Goal: Task Accomplishment & Management: Use online tool/utility

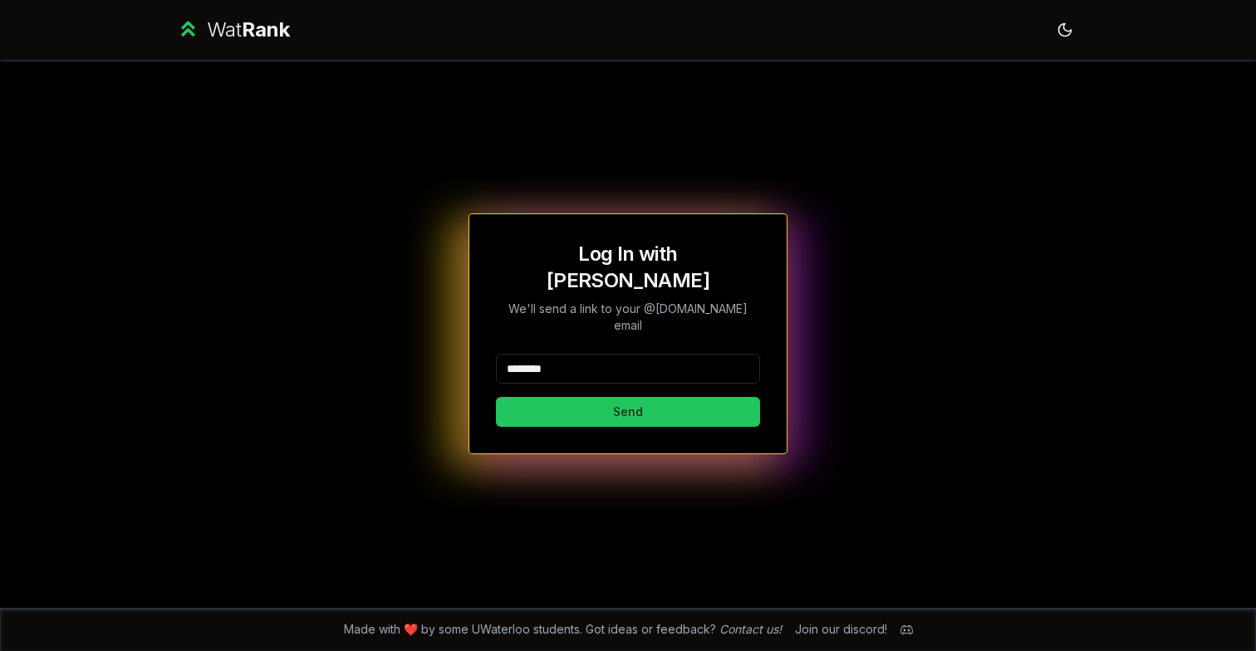
type input "********"
click at [627, 397] on button "Send" at bounding box center [628, 412] width 264 height 30
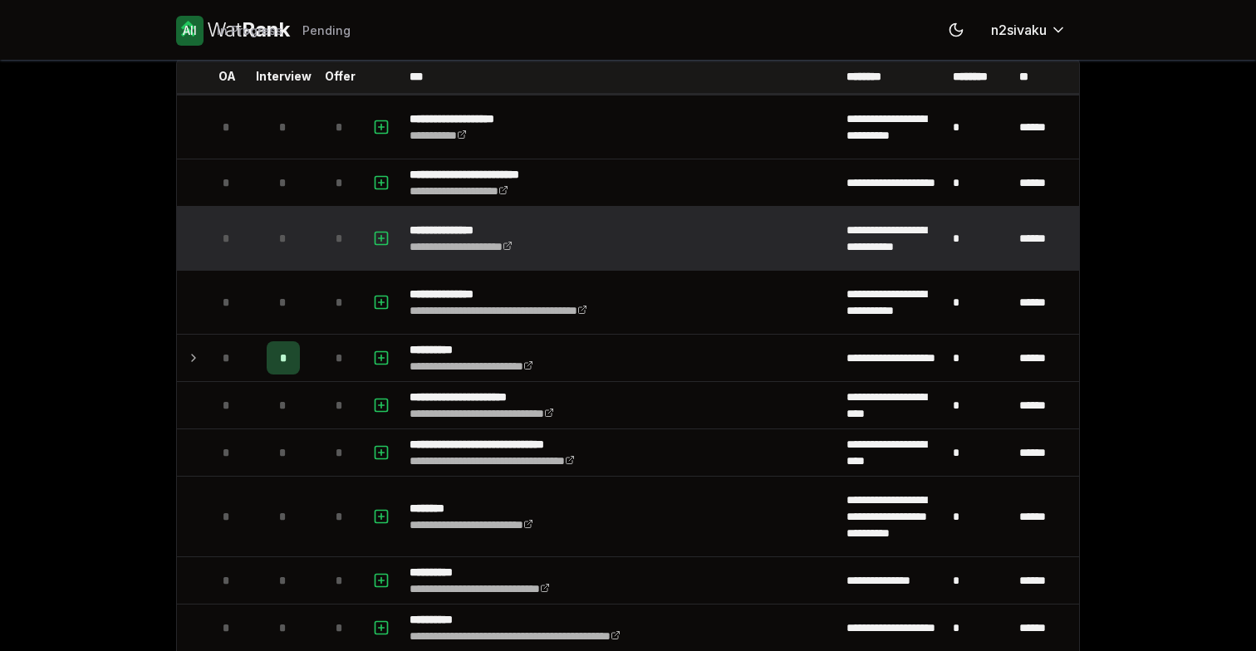
scroll to position [105, 0]
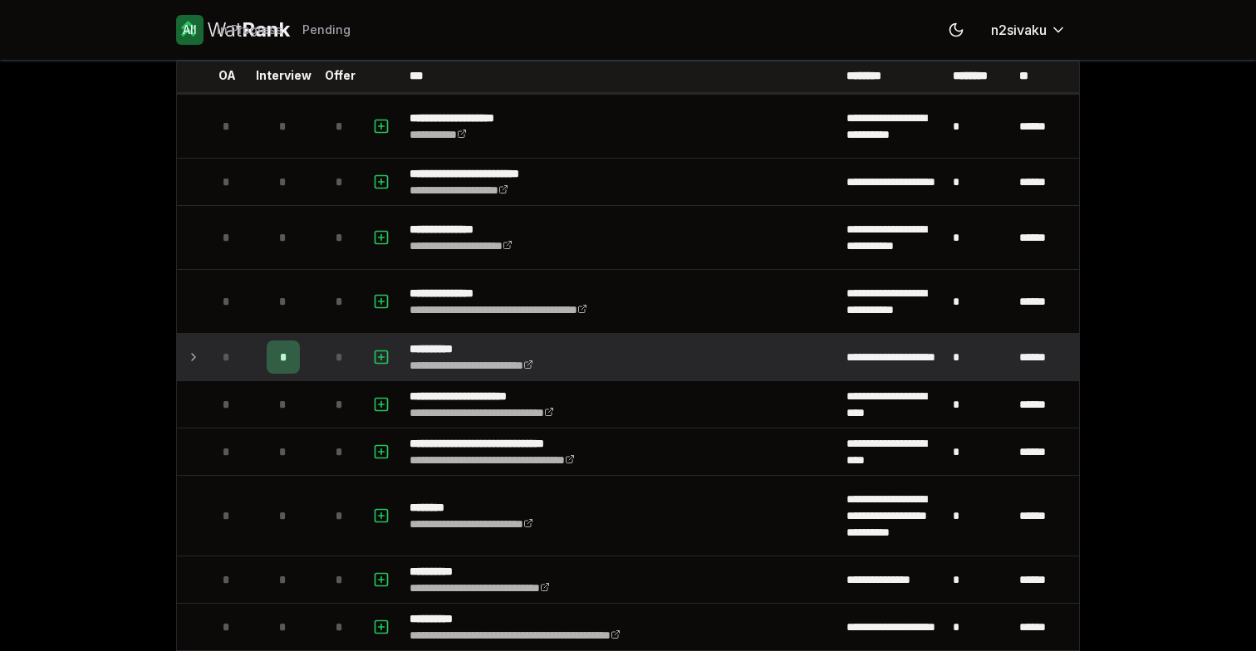
click at [191, 355] on icon at bounding box center [193, 357] width 13 height 20
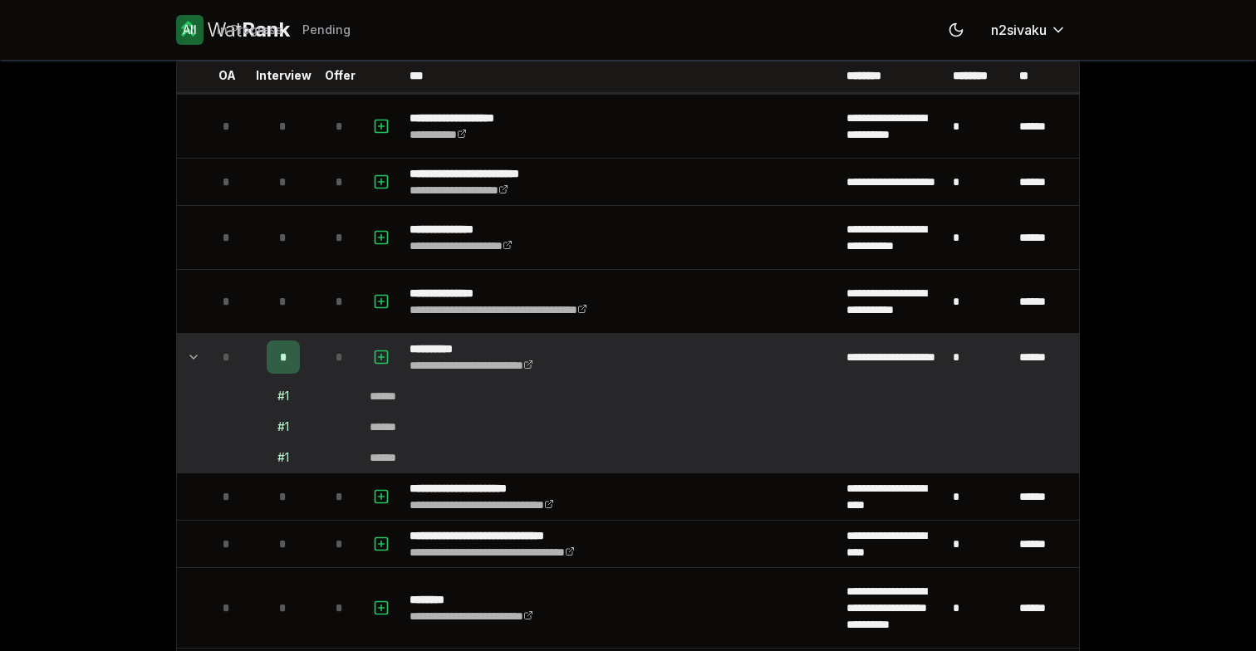
click at [291, 398] on td "# 1" at bounding box center [283, 396] width 66 height 30
click at [326, 410] on td at bounding box center [339, 396] width 47 height 30
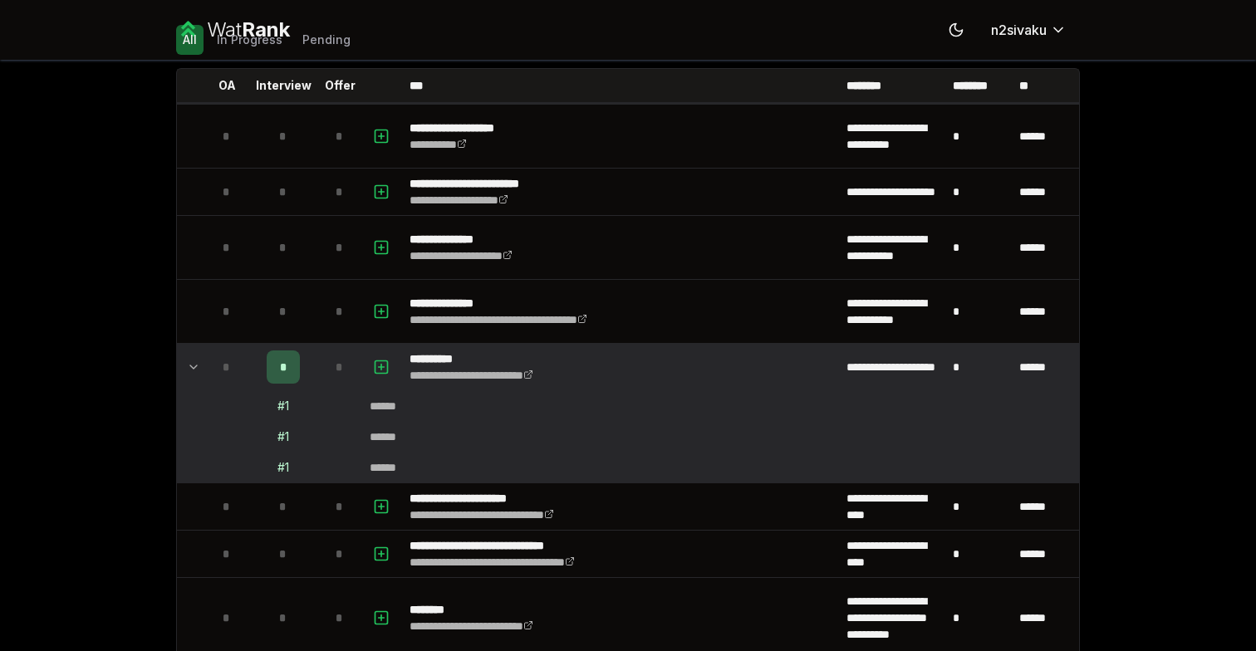
scroll to position [91, 0]
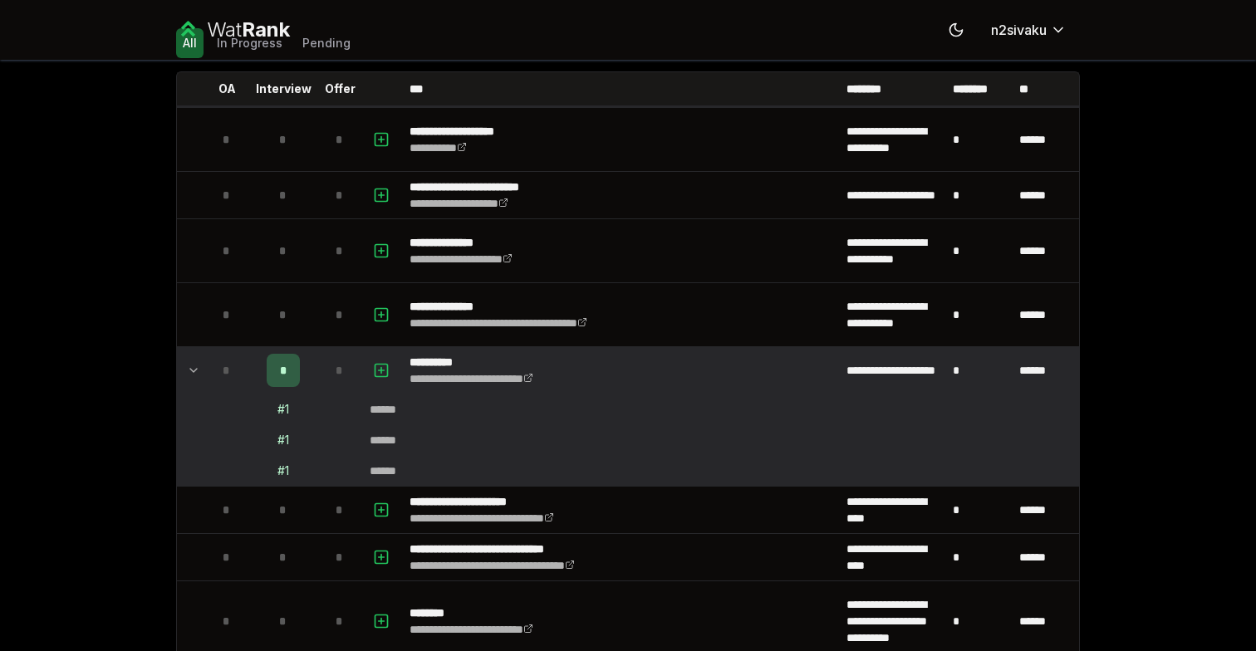
click at [284, 410] on div "# 1" at bounding box center [283, 409] width 12 height 17
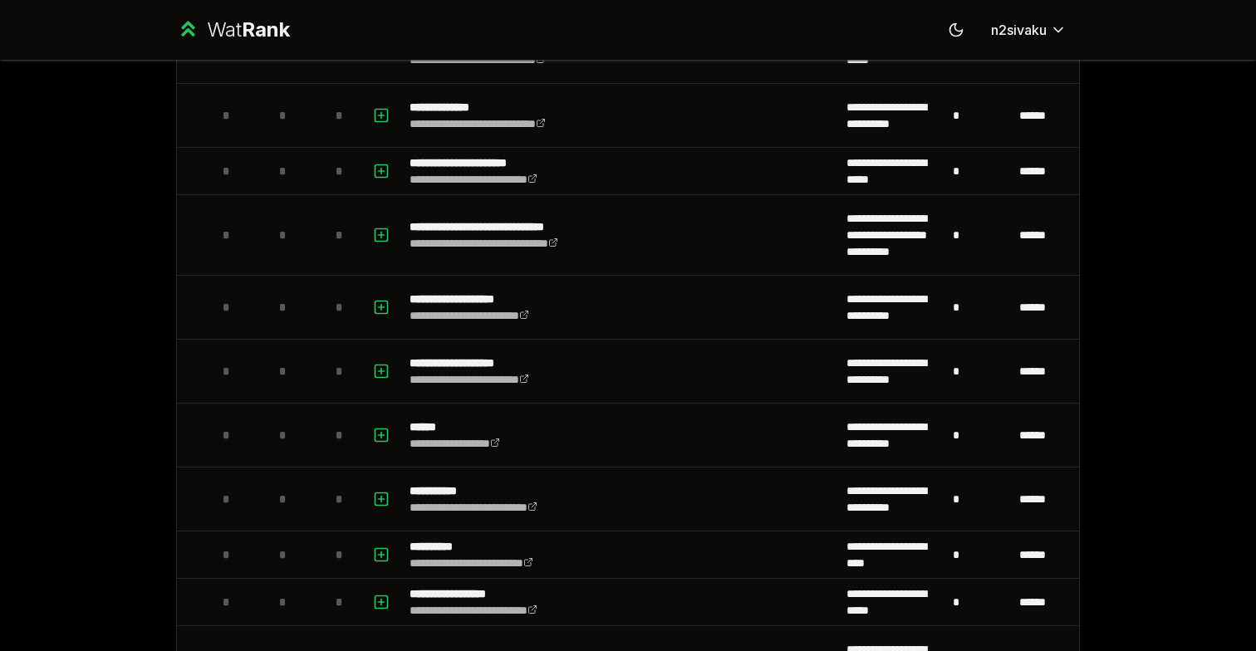
scroll to position [1812, 0]
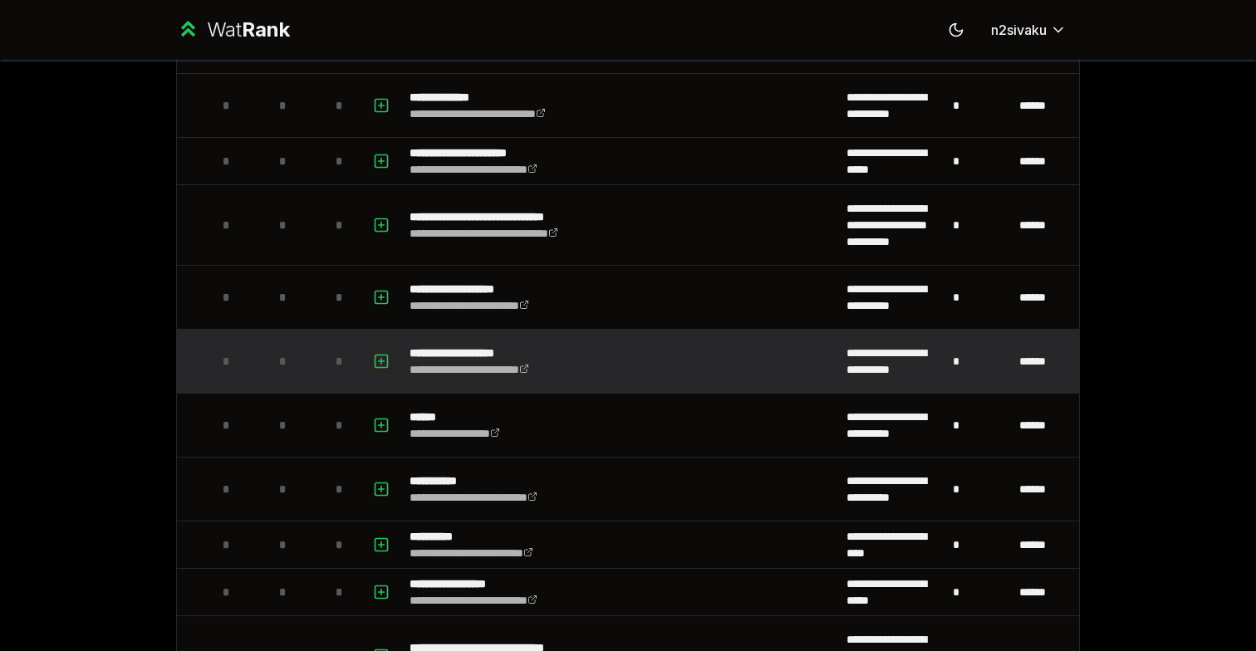
click at [380, 365] on icon "button" at bounding box center [381, 361] width 17 height 20
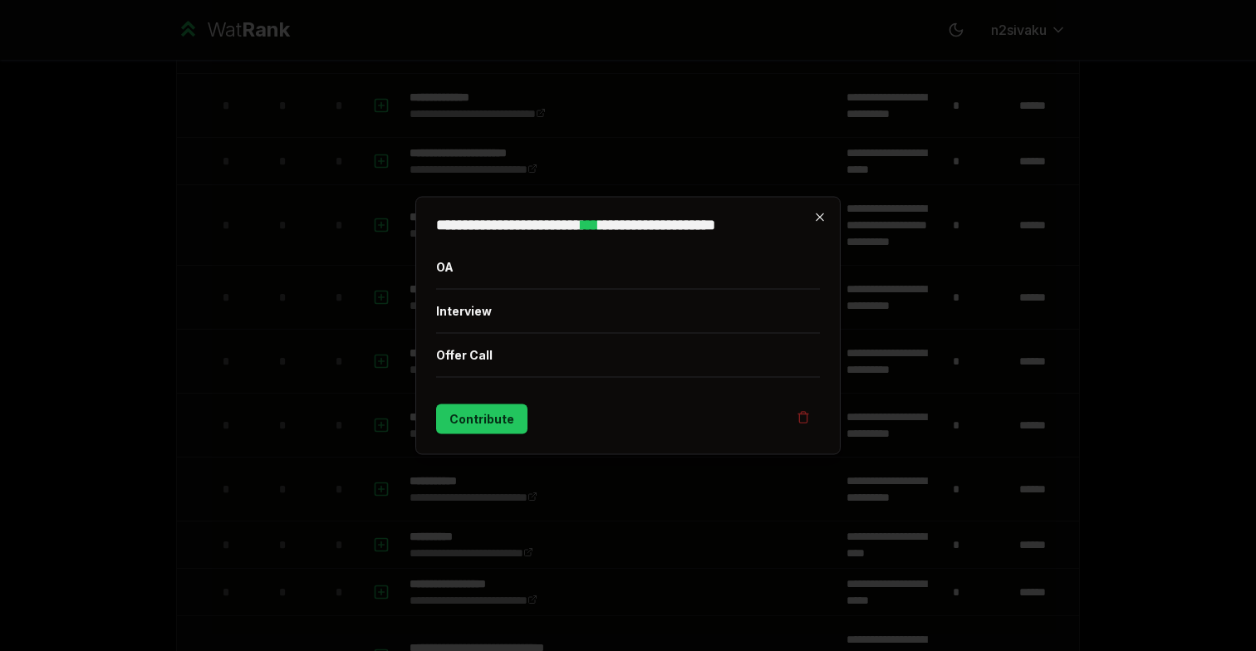
click at [823, 217] on icon "button" at bounding box center [819, 217] width 13 height 13
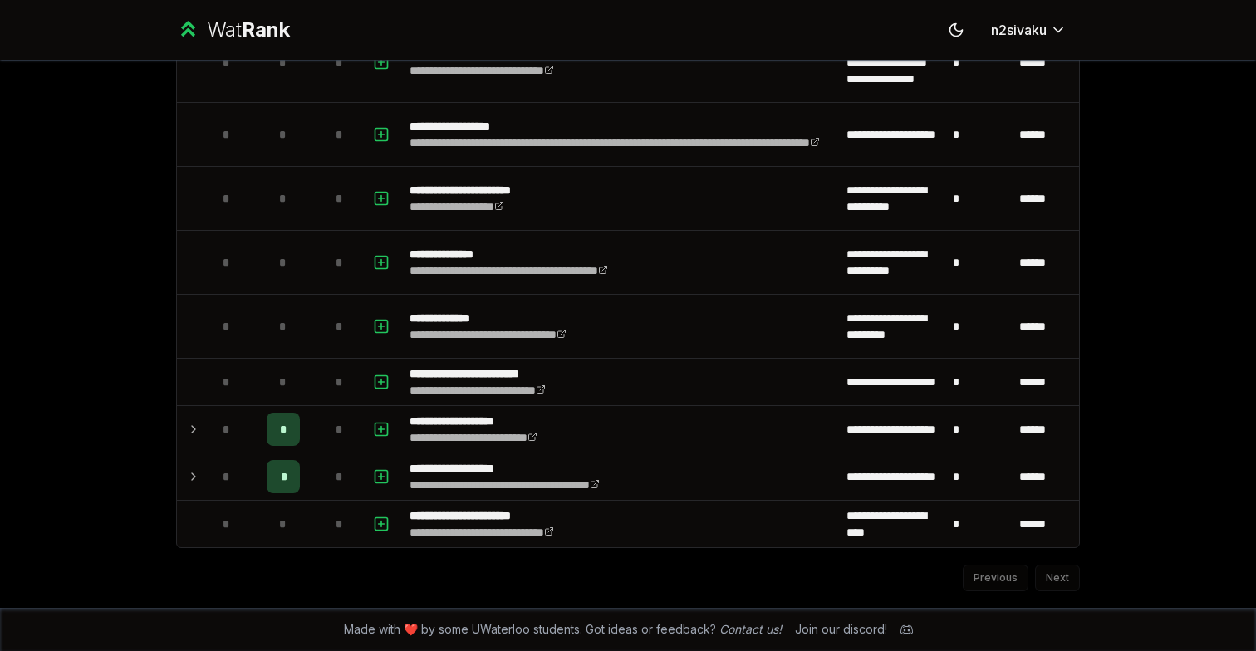
scroll to position [0, 0]
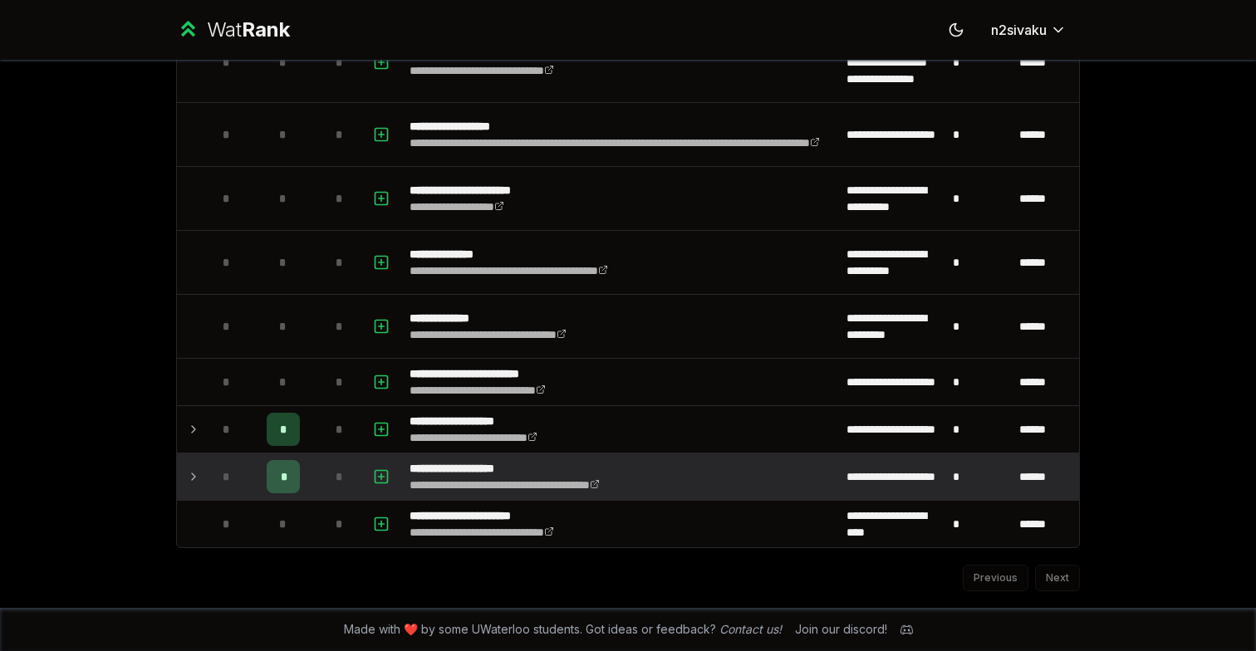
click at [194, 473] on icon at bounding box center [193, 477] width 13 height 20
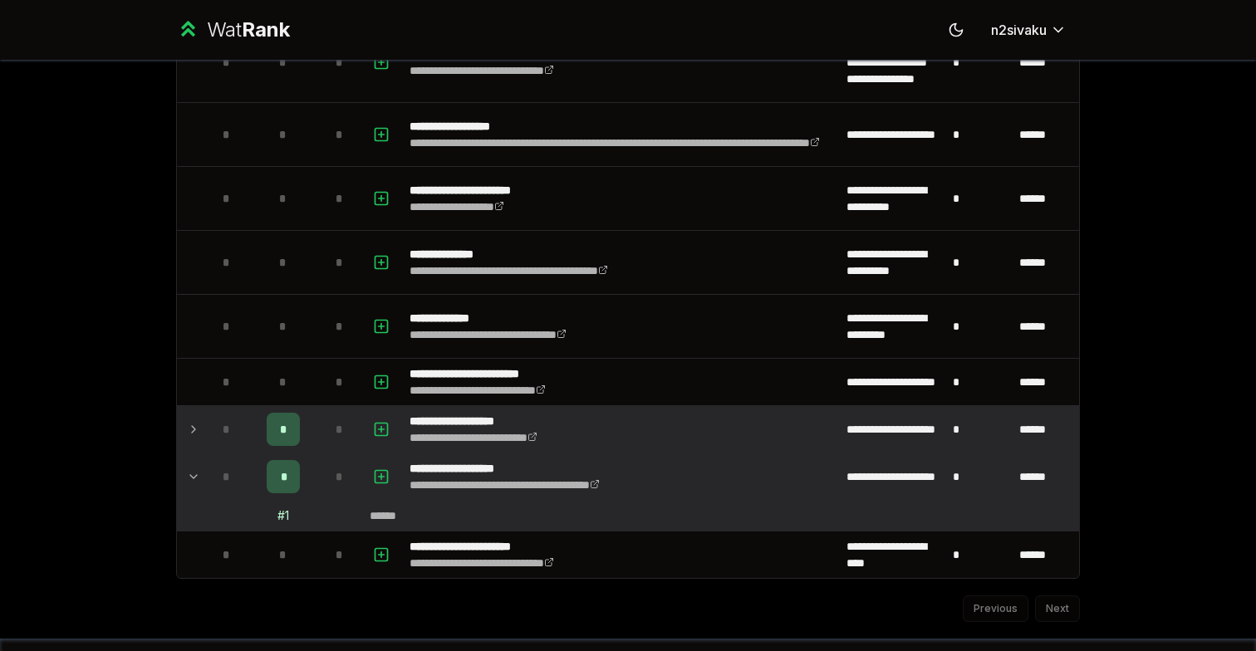
click at [192, 437] on icon at bounding box center [193, 429] width 13 height 20
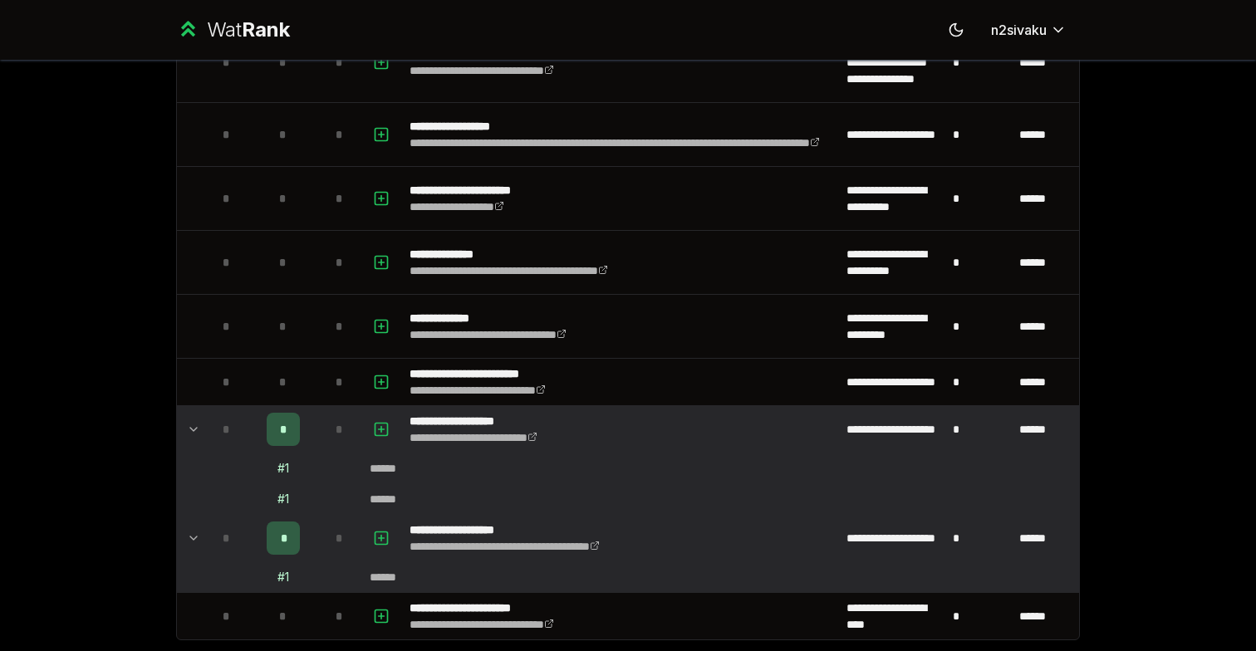
click at [199, 437] on icon at bounding box center [193, 429] width 13 height 20
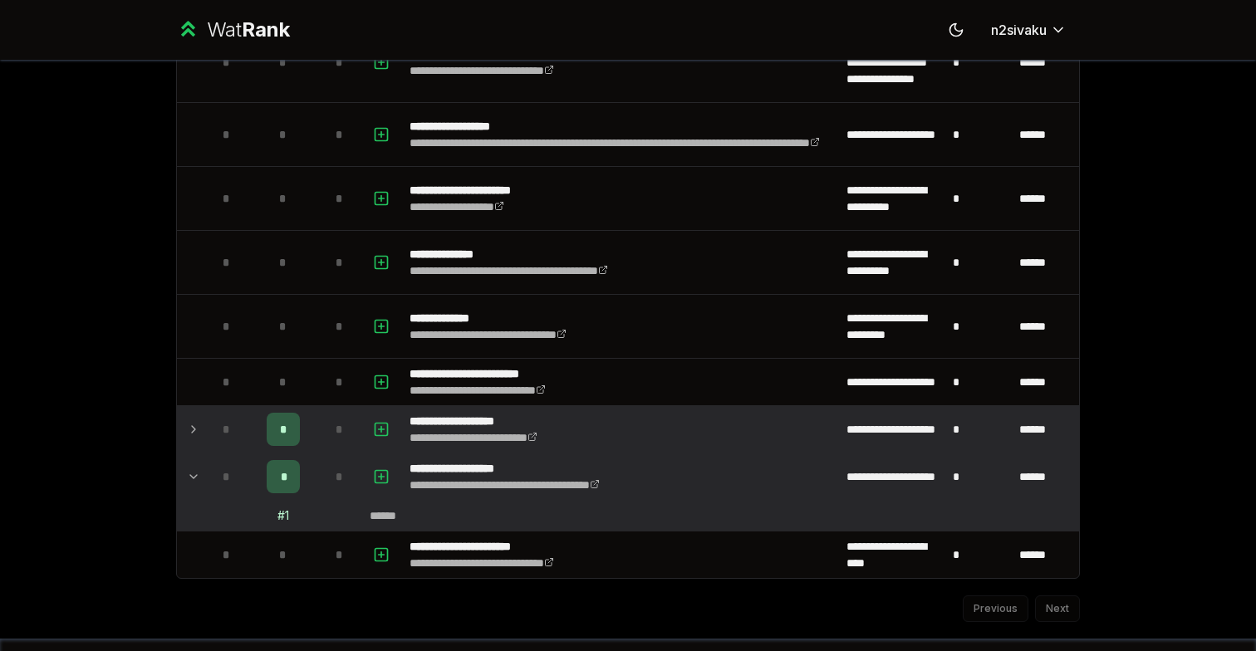
click at [193, 478] on icon at bounding box center [193, 476] width 7 height 3
